Goal: Check status: Check status

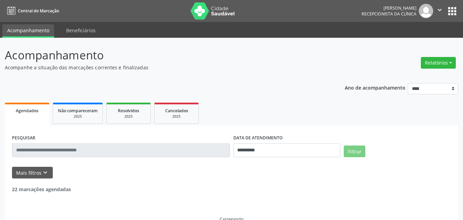
select select "*"
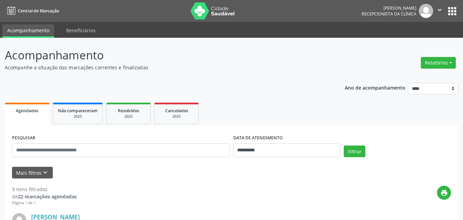
click at [316, 158] on div "**********" at bounding box center [287, 147] width 111 height 29
click at [308, 154] on input "**********" at bounding box center [286, 150] width 107 height 14
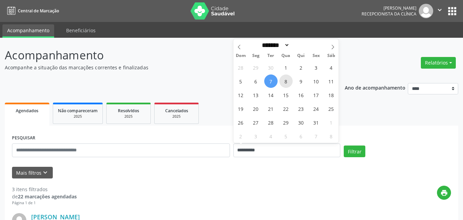
click at [289, 83] on span "8" at bounding box center [285, 80] width 13 height 13
type input "**********"
click at [289, 83] on span "8" at bounding box center [285, 80] width 13 height 13
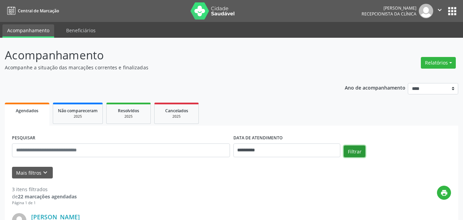
click at [353, 149] on button "Filtrar" at bounding box center [354, 151] width 22 height 12
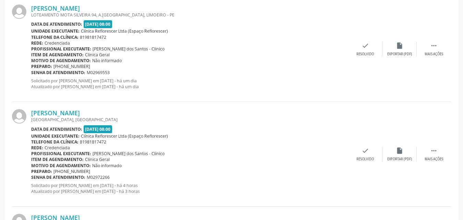
scroll to position [416, 0]
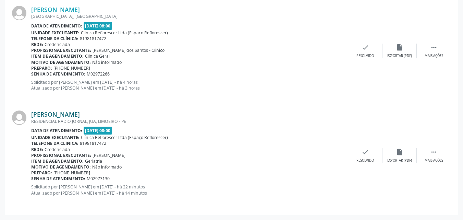
click at [44, 113] on link "[PERSON_NAME]" at bounding box center [55, 114] width 49 height 8
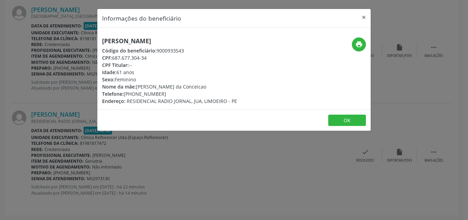
drag, startPoint x: 101, startPoint y: 40, endPoint x: 223, endPoint y: 37, distance: 121.6
click at [223, 37] on div "[PERSON_NAME] Código do beneficiário: 9000933543 CPF: 687.677.304-34 CPF Titula…" at bounding box center [188, 70] width 182 height 67
copy h5 "[PERSON_NAME]"
drag, startPoint x: 156, startPoint y: 50, endPoint x: 207, endPoint y: 54, distance: 50.5
click at [220, 53] on div "Código do beneficiário: 9000933543" at bounding box center [169, 50] width 135 height 7
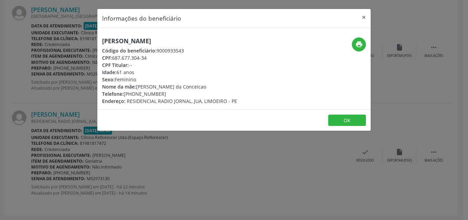
copy div "9000933543"
click at [338, 122] on button "OK" at bounding box center [347, 120] width 38 height 12
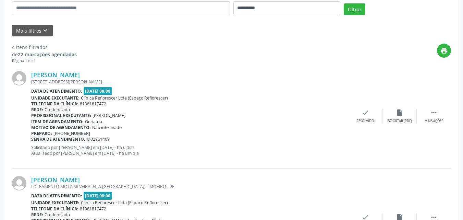
scroll to position [39, 0]
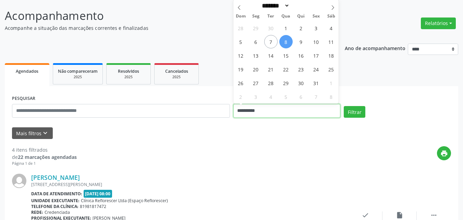
click at [248, 107] on input "**********" at bounding box center [286, 111] width 107 height 14
click at [300, 39] on span "9" at bounding box center [300, 41] width 13 height 13
type input "**********"
click at [300, 39] on span "9" at bounding box center [300, 41] width 13 height 13
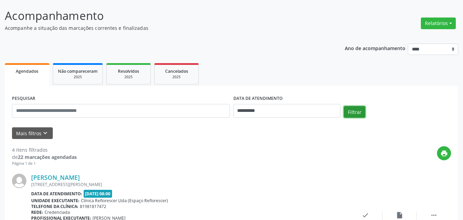
click at [358, 113] on button "Filtrar" at bounding box center [354, 112] width 22 height 12
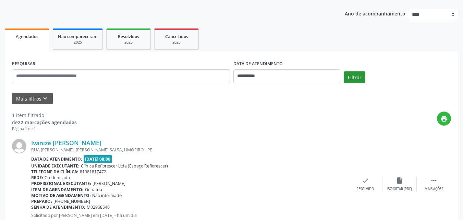
scroll to position [102, 0]
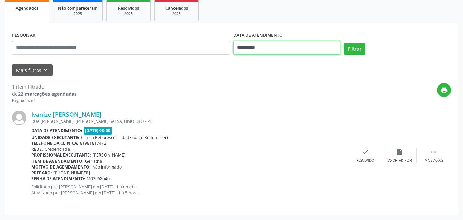
click at [308, 49] on input "**********" at bounding box center [286, 48] width 107 height 14
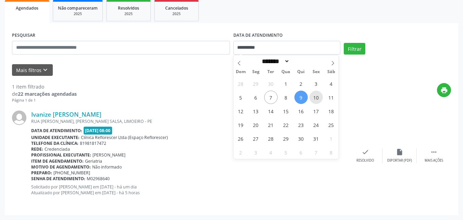
click at [317, 96] on span "10" at bounding box center [315, 96] width 13 height 13
type input "**********"
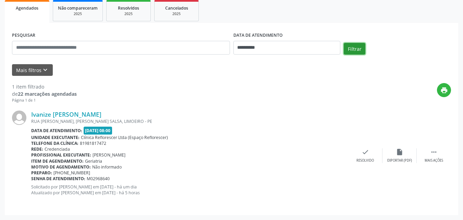
click at [350, 47] on button "Filtrar" at bounding box center [354, 49] width 22 height 12
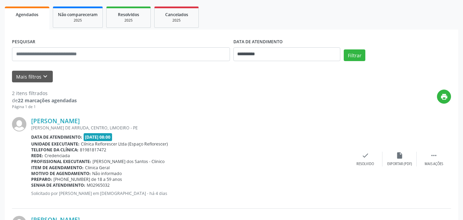
scroll to position [0, 0]
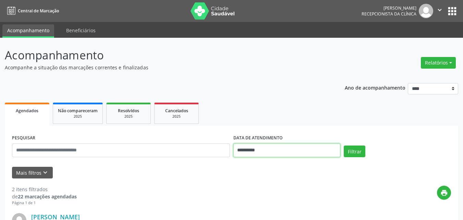
click at [250, 150] on input "**********" at bounding box center [286, 150] width 107 height 14
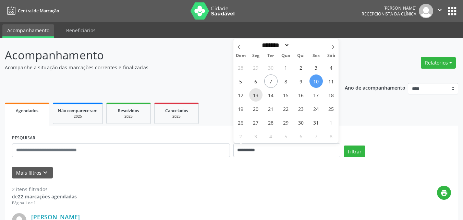
click at [255, 97] on span "13" at bounding box center [255, 94] width 13 height 13
type input "**********"
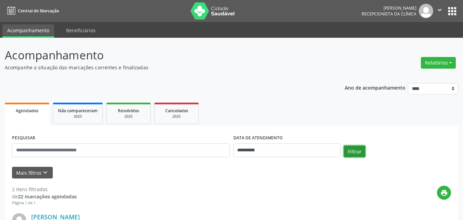
click at [360, 153] on button "Filtrar" at bounding box center [354, 151] width 22 height 12
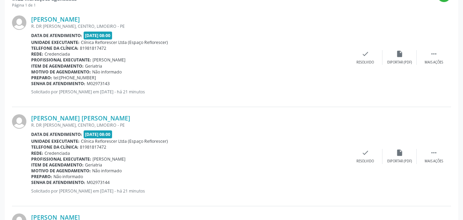
scroll to position [171, 0]
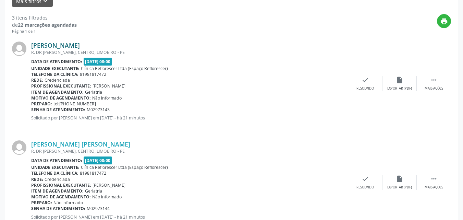
click at [54, 45] on link "[PERSON_NAME]" at bounding box center [55, 45] width 49 height 8
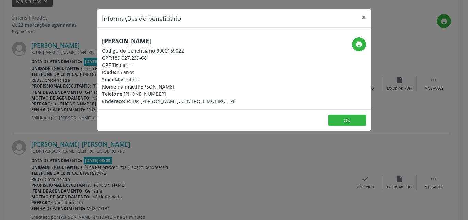
drag, startPoint x: 101, startPoint y: 43, endPoint x: 208, endPoint y: 41, distance: 106.9
click at [211, 40] on div "[PERSON_NAME] Código do beneficiário: 9000169022 CPF: 189.027.239-68 CPF Titula…" at bounding box center [188, 70] width 182 height 67
copy h5 "[PERSON_NAME]"
click at [363, 46] on button "print" at bounding box center [359, 44] width 14 height 14
drag, startPoint x: 157, startPoint y: 51, endPoint x: 214, endPoint y: 52, distance: 56.9
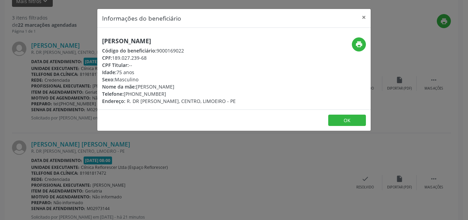
click at [214, 52] on div "Código do beneficiário: 9000169022" at bounding box center [169, 50] width 134 height 7
copy div "9000169022"
drag, startPoint x: 114, startPoint y: 58, endPoint x: 155, endPoint y: 60, distance: 40.4
click at [162, 60] on div "CPF: 189.027.239-68" at bounding box center [169, 57] width 134 height 7
copy div "189.027.239-68"
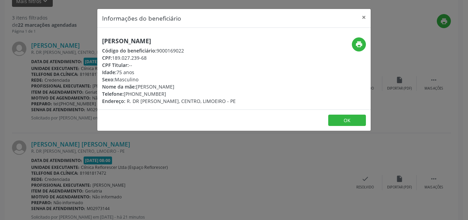
drag, startPoint x: 132, startPoint y: 95, endPoint x: 142, endPoint y: 94, distance: 10.3
click at [142, 94] on div "Telefone: [PHONE_NUMBER]" at bounding box center [169, 93] width 134 height 7
drag, startPoint x: 125, startPoint y: 90, endPoint x: 168, endPoint y: 93, distance: 43.2
click at [168, 93] on div "Telefone: [PHONE_NUMBER]" at bounding box center [169, 93] width 134 height 7
copy div "[PHONE_NUMBER]"
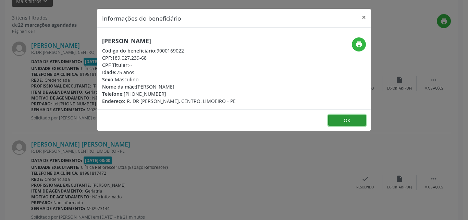
click at [329, 118] on button "OK" at bounding box center [347, 120] width 38 height 12
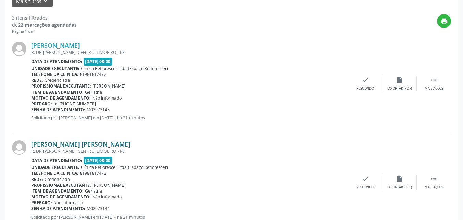
click at [62, 141] on link "[PERSON_NAME] [PERSON_NAME]" at bounding box center [80, 144] width 99 height 8
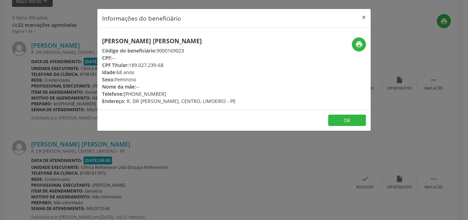
drag, startPoint x: 102, startPoint y: 39, endPoint x: 213, endPoint y: 44, distance: 111.1
click at [213, 44] on h5 "[PERSON_NAME] [PERSON_NAME]" at bounding box center [169, 40] width 134 height 7
copy h5 "[PERSON_NAME] [PERSON_NAME]"
click at [358, 46] on icon "print" at bounding box center [359, 44] width 8 height 8
drag, startPoint x: 157, startPoint y: 51, endPoint x: 219, endPoint y: 51, distance: 62.7
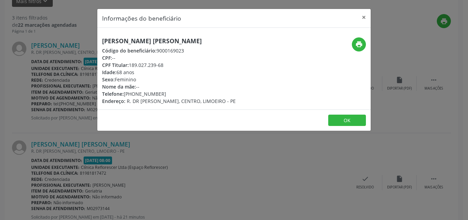
click at [219, 51] on div "Código do beneficiário: 9000169023" at bounding box center [169, 50] width 134 height 7
click at [198, 60] on div "CPF: --" at bounding box center [169, 57] width 134 height 7
drag, startPoint x: 157, startPoint y: 50, endPoint x: 198, endPoint y: 51, distance: 41.4
click at [198, 51] on div "Código do beneficiário: 9000169023" at bounding box center [169, 50] width 134 height 7
copy div "9000169023"
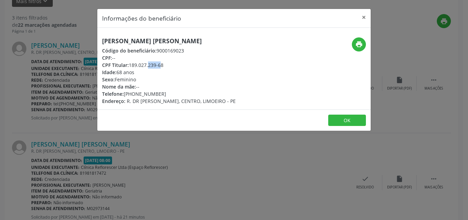
drag, startPoint x: 133, startPoint y: 64, endPoint x: 142, endPoint y: 64, distance: 9.3
click at [146, 64] on div "CPF Titular: 189.027.239-68" at bounding box center [169, 64] width 134 height 7
drag, startPoint x: 130, startPoint y: 65, endPoint x: 217, endPoint y: 65, distance: 87.7
click at [217, 65] on div "CPF Titular: 189.027.239-68" at bounding box center [169, 64] width 134 height 7
copy div "189.027.239-68"
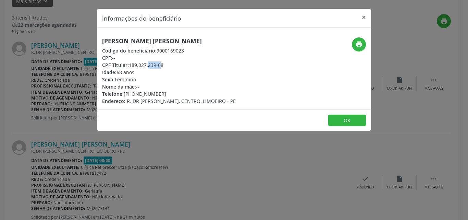
drag, startPoint x: 124, startPoint y: 94, endPoint x: 184, endPoint y: 102, distance: 60.8
click at [184, 102] on div "[PERSON_NAME] [PERSON_NAME] Código do beneficiário: 9000169023 CPF: -- CPF Titu…" at bounding box center [169, 70] width 134 height 67
click at [183, 94] on div "Telefone: [PHONE_NUMBER]" at bounding box center [169, 93] width 134 height 7
drag, startPoint x: 122, startPoint y: 91, endPoint x: 152, endPoint y: 92, distance: 30.8
click at [163, 91] on div "Telefone: [PHONE_NUMBER]" at bounding box center [169, 93] width 134 height 7
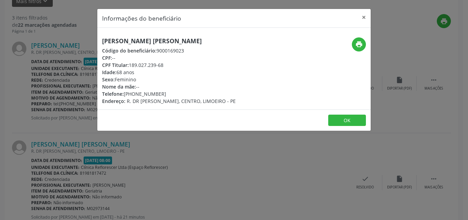
drag, startPoint x: 152, startPoint y: 92, endPoint x: 177, endPoint y: 97, distance: 24.7
click at [191, 95] on div "Telefone: [PHONE_NUMBER]" at bounding box center [169, 93] width 134 height 7
drag, startPoint x: 123, startPoint y: 93, endPoint x: 185, endPoint y: 96, distance: 61.7
click at [185, 96] on div "Telefone: [PHONE_NUMBER]" at bounding box center [169, 93] width 134 height 7
copy div "[PHONE_NUMBER]"
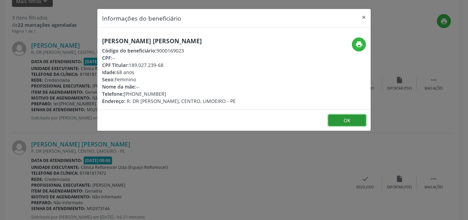
click at [343, 123] on button "OK" at bounding box center [347, 120] width 38 height 12
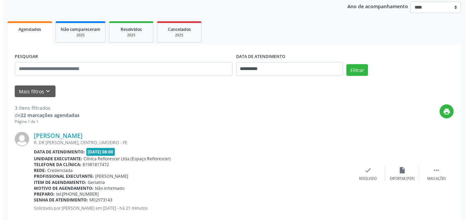
scroll to position [68, 0]
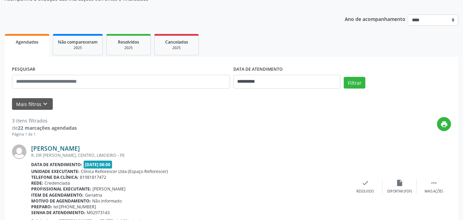
click at [47, 149] on link "[PERSON_NAME]" at bounding box center [55, 148] width 49 height 8
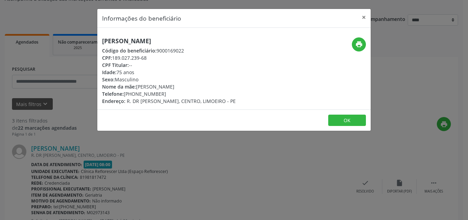
drag, startPoint x: 104, startPoint y: 40, endPoint x: 189, endPoint y: 40, distance: 84.2
click at [189, 40] on h5 "[PERSON_NAME]" at bounding box center [169, 40] width 134 height 7
drag, startPoint x: 99, startPoint y: 37, endPoint x: 218, endPoint y: 38, distance: 119.2
click at [218, 38] on div "[PERSON_NAME] Código do beneficiário: 9000169022 CPF: 189.027.239-68 CPF Titula…" at bounding box center [188, 70] width 182 height 67
click at [342, 125] on button "OK" at bounding box center [347, 120] width 38 height 12
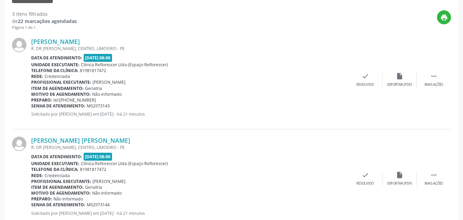
scroll to position [274, 0]
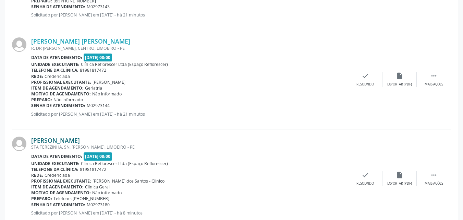
click at [80, 139] on link "[PERSON_NAME]" at bounding box center [55, 140] width 49 height 8
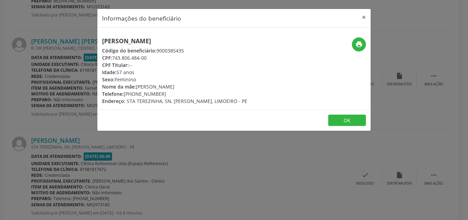
drag, startPoint x: 101, startPoint y: 43, endPoint x: 209, endPoint y: 44, distance: 107.5
click at [209, 44] on div "[PERSON_NAME] Código do beneficiário: 9000385435 CPF: 743.806.484-00 CPF Titula…" at bounding box center [188, 70] width 182 height 67
click at [367, 19] on button "×" at bounding box center [364, 17] width 14 height 17
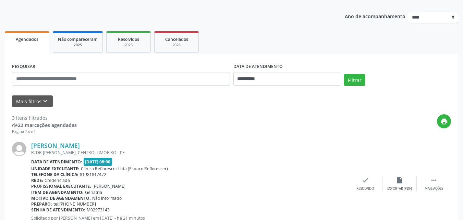
scroll to position [34, 0]
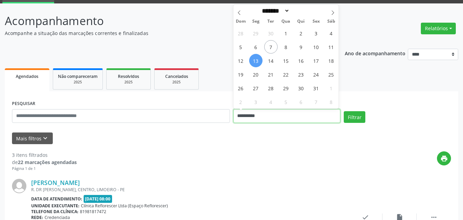
click at [262, 120] on input "**********" at bounding box center [286, 116] width 107 height 14
click at [271, 64] on span "14" at bounding box center [270, 60] width 13 height 13
type input "**********"
click at [271, 64] on span "14" at bounding box center [270, 60] width 13 height 13
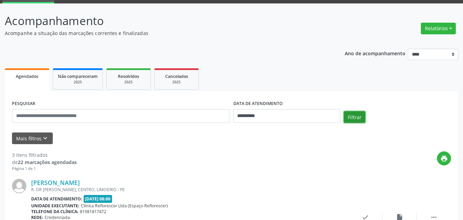
click at [355, 117] on button "Filtrar" at bounding box center [354, 117] width 22 height 12
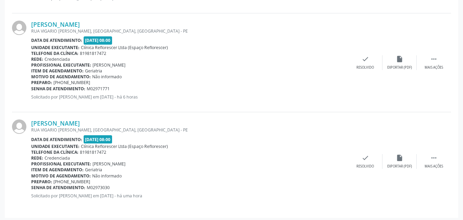
scroll to position [392, 0]
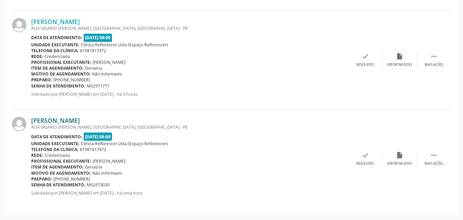
click at [75, 122] on link "[PERSON_NAME]" at bounding box center [55, 120] width 49 height 8
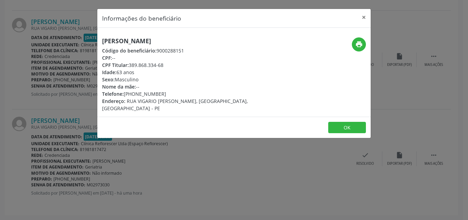
drag, startPoint x: 102, startPoint y: 39, endPoint x: 203, endPoint y: 41, distance: 101.1
click at [226, 40] on h5 "[PERSON_NAME]" at bounding box center [188, 40] width 173 height 7
click at [362, 44] on icon "print" at bounding box center [359, 44] width 8 height 8
drag, startPoint x: 157, startPoint y: 52, endPoint x: 238, endPoint y: 61, distance: 81.7
click at [242, 58] on div "[PERSON_NAME] Código do beneficiário: 9000288151 CPF: -- CPF Titular: 389.868.3…" at bounding box center [188, 74] width 173 height 74
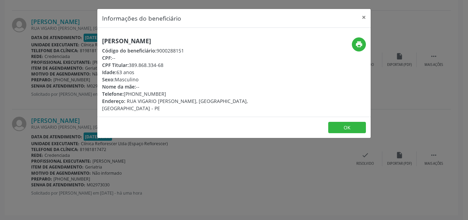
drag, startPoint x: 220, startPoint y: 61, endPoint x: 203, endPoint y: 58, distance: 17.1
click at [221, 61] on div "CPF Titular: 389.868.334-68" at bounding box center [188, 64] width 173 height 7
drag, startPoint x: 154, startPoint y: 48, endPoint x: 184, endPoint y: 48, distance: 30.1
click at [184, 48] on div "Código do beneficiário: 9000288151" at bounding box center [188, 50] width 173 height 7
click at [158, 51] on div "Código do beneficiário: 9000288151" at bounding box center [188, 50] width 173 height 7
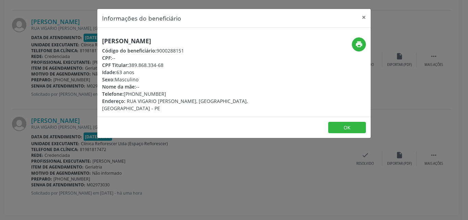
click at [156, 50] on span "Código do beneficiário:" at bounding box center [129, 50] width 54 height 7
drag, startPoint x: 235, startPoint y: 84, endPoint x: 193, endPoint y: 66, distance: 45.6
click at [235, 84] on div "Nome da mãe: --" at bounding box center [188, 86] width 173 height 7
drag, startPoint x: 161, startPoint y: 50, endPoint x: 186, endPoint y: 49, distance: 25.0
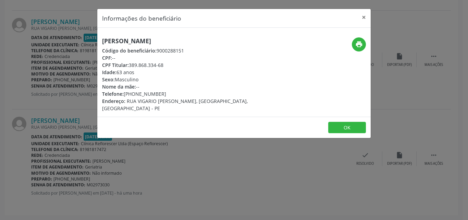
click at [186, 49] on div "Código do beneficiário: 9000288151" at bounding box center [188, 50] width 173 height 7
drag, startPoint x: 131, startPoint y: 65, endPoint x: 172, endPoint y: 65, distance: 40.8
click at [172, 65] on div "CPF Titular: 389.868.334-68" at bounding box center [188, 64] width 173 height 7
drag, startPoint x: 124, startPoint y: 96, endPoint x: 167, endPoint y: 95, distance: 43.5
click at [167, 95] on div "Telefone: [PHONE_NUMBER]" at bounding box center [188, 93] width 173 height 7
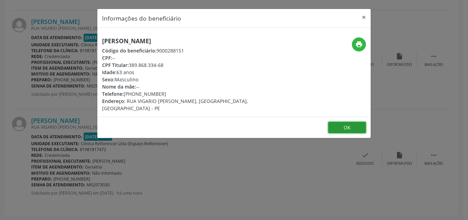
click at [348, 124] on button "OK" at bounding box center [347, 128] width 38 height 12
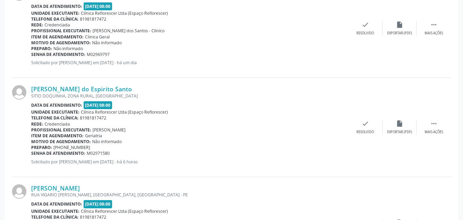
scroll to position [118, 0]
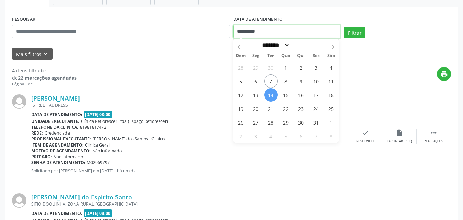
click at [284, 35] on input "**********" at bounding box center [286, 32] width 107 height 14
click at [290, 92] on span "15" at bounding box center [285, 94] width 13 height 13
type input "**********"
click at [290, 92] on span "15" at bounding box center [285, 94] width 13 height 13
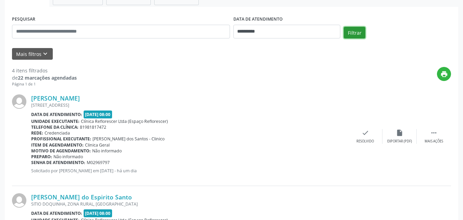
click at [348, 32] on button "Filtrar" at bounding box center [354, 33] width 22 height 12
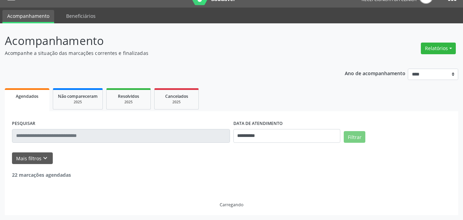
scroll to position [0, 0]
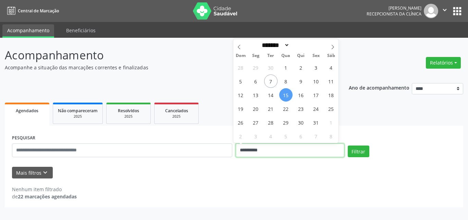
click at [287, 151] on input "**********" at bounding box center [290, 150] width 109 height 14
click at [302, 94] on span "16" at bounding box center [300, 94] width 13 height 13
type input "**********"
click at [302, 94] on span "16" at bounding box center [300, 94] width 13 height 13
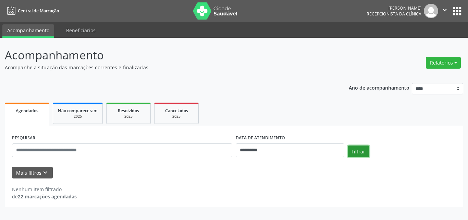
click at [354, 148] on button "Filtrar" at bounding box center [359, 151] width 22 height 12
click at [302, 157] on div "**********" at bounding box center [290, 147] width 112 height 29
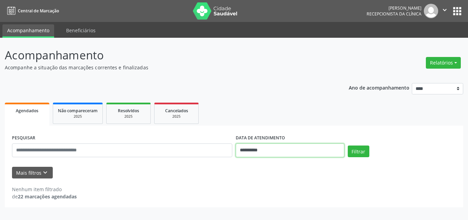
click at [301, 156] on input "**********" at bounding box center [290, 150] width 109 height 14
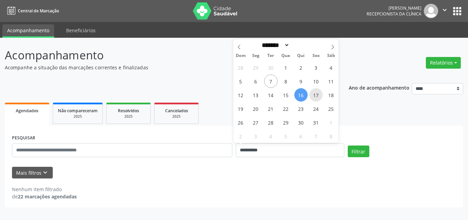
click at [315, 95] on span "17" at bounding box center [315, 94] width 13 height 13
type input "**********"
select select "*"
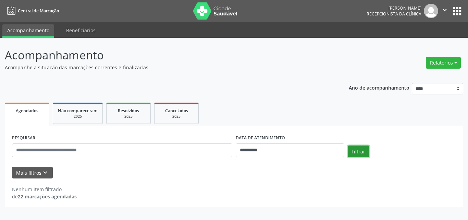
click at [353, 150] on button "Filtrar" at bounding box center [359, 151] width 22 height 12
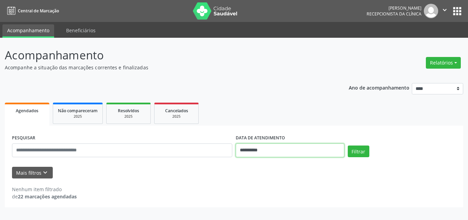
click at [327, 148] on input "**********" at bounding box center [290, 150] width 109 height 14
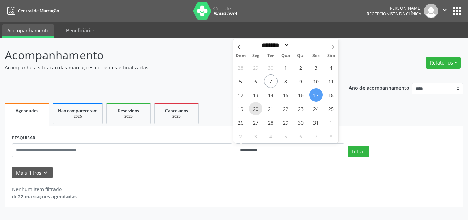
click at [258, 110] on span "20" at bounding box center [255, 108] width 13 height 13
type input "**********"
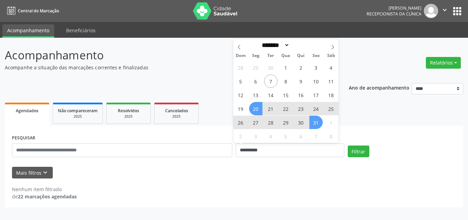
click at [310, 121] on span "31" at bounding box center [315, 121] width 13 height 13
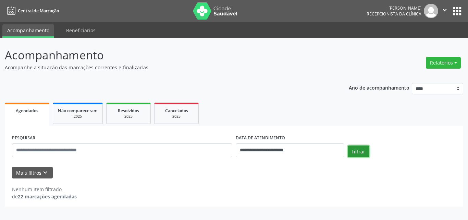
click at [354, 149] on button "Filtrar" at bounding box center [359, 151] width 22 height 12
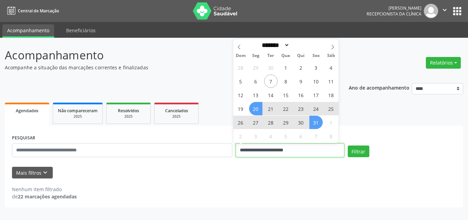
click at [270, 145] on input "**********" at bounding box center [290, 150] width 109 height 14
click at [287, 82] on span "8" at bounding box center [285, 80] width 13 height 13
type input "**********"
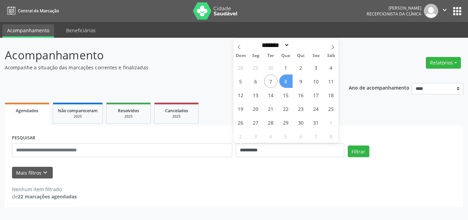
click at [287, 82] on span "8" at bounding box center [285, 80] width 13 height 13
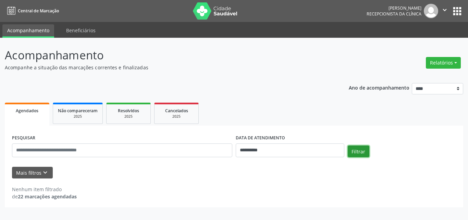
click at [359, 149] on button "Filtrar" at bounding box center [359, 151] width 22 height 12
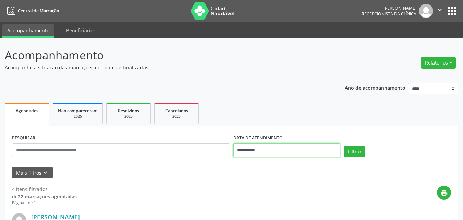
click at [266, 154] on input "**********" at bounding box center [286, 150] width 107 height 14
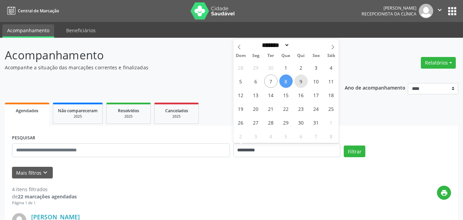
click at [296, 84] on span "9" at bounding box center [300, 80] width 13 height 13
type input "**********"
click at [296, 84] on span "9" at bounding box center [300, 80] width 13 height 13
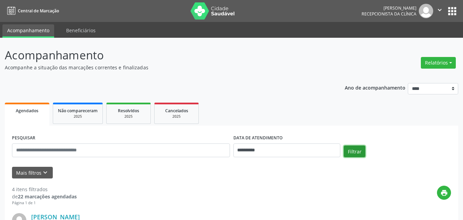
click at [349, 149] on button "Filtrar" at bounding box center [354, 151] width 22 height 12
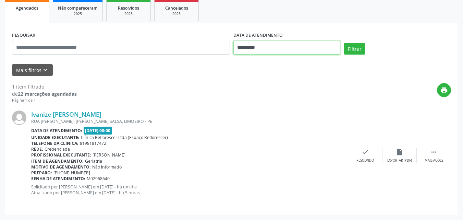
click at [299, 47] on input "**********" at bounding box center [286, 48] width 107 height 14
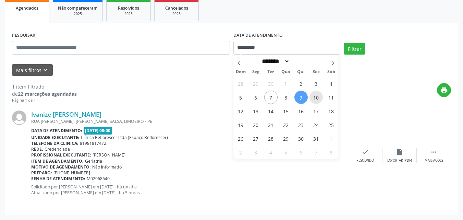
click at [317, 96] on span "10" at bounding box center [315, 96] width 13 height 13
type input "**********"
click at [317, 96] on span "10" at bounding box center [315, 96] width 13 height 13
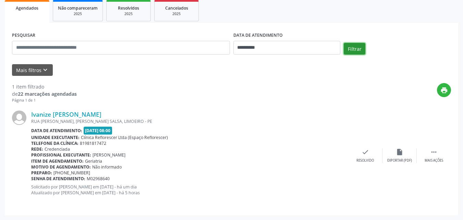
click at [358, 46] on button "Filtrar" at bounding box center [354, 49] width 22 height 12
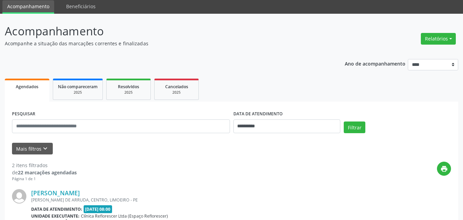
scroll to position [0, 0]
